Goal: Task Accomplishment & Management: Use online tool/utility

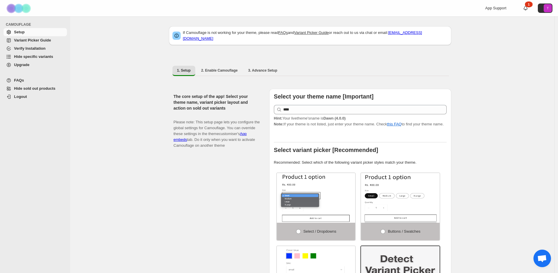
click at [52, 56] on span "Hide specific variants" at bounding box center [33, 56] width 39 height 4
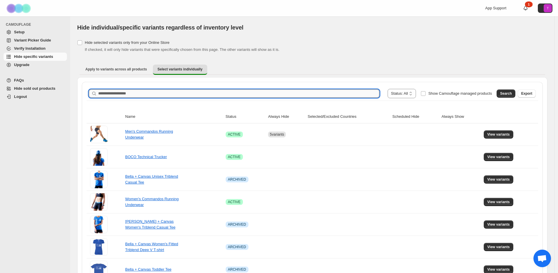
click at [188, 92] on input "Search product name" at bounding box center [238, 94] width 281 height 8
type input "*****"
click at [507, 91] on button "Search" at bounding box center [506, 94] width 19 height 8
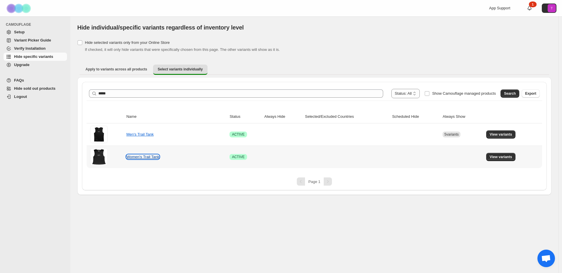
click at [142, 156] on link "Women's Trail Tank" at bounding box center [142, 157] width 33 height 4
click at [508, 157] on span "View variants" at bounding box center [500, 157] width 23 height 5
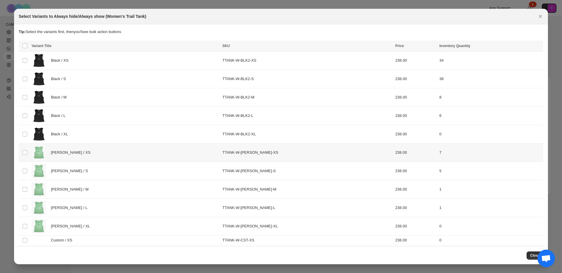
scroll to position [42, 0]
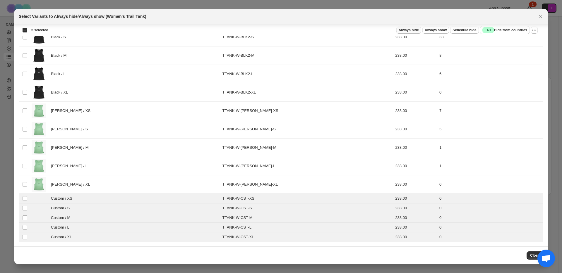
click at [412, 30] on span "Always hide" at bounding box center [408, 30] width 20 height 5
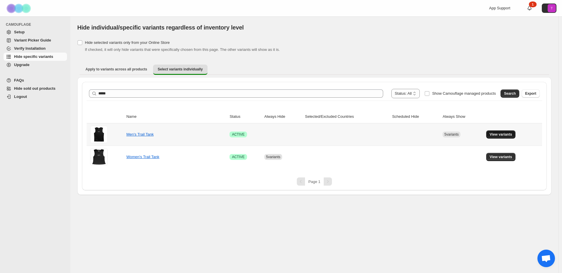
click at [501, 135] on span "View variants" at bounding box center [500, 134] width 23 height 5
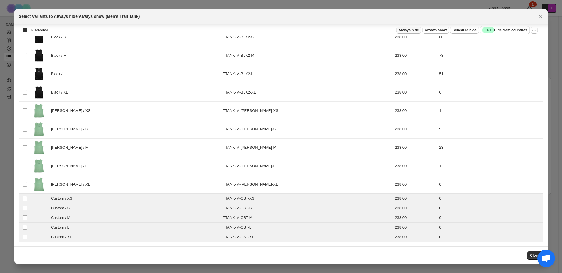
click at [407, 30] on span "Always hide" at bounding box center [408, 30] width 20 height 5
